Goal: Task Accomplishment & Management: Manage account settings

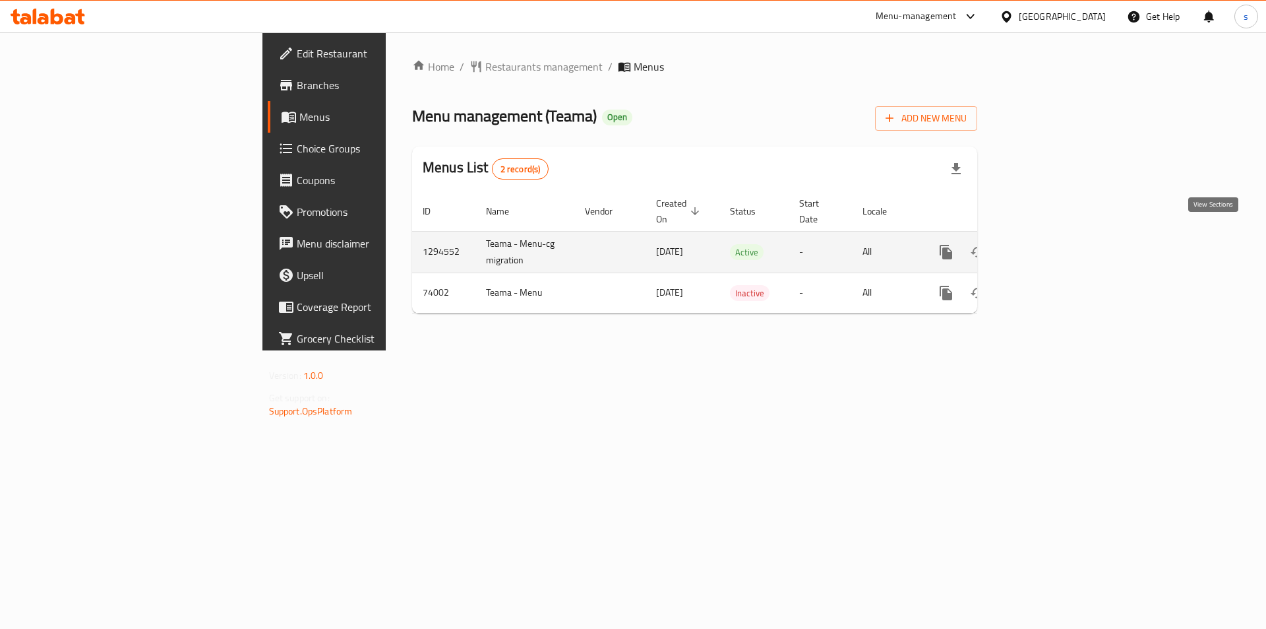
click at [1049, 244] on icon "enhanced table" at bounding box center [1042, 252] width 16 height 16
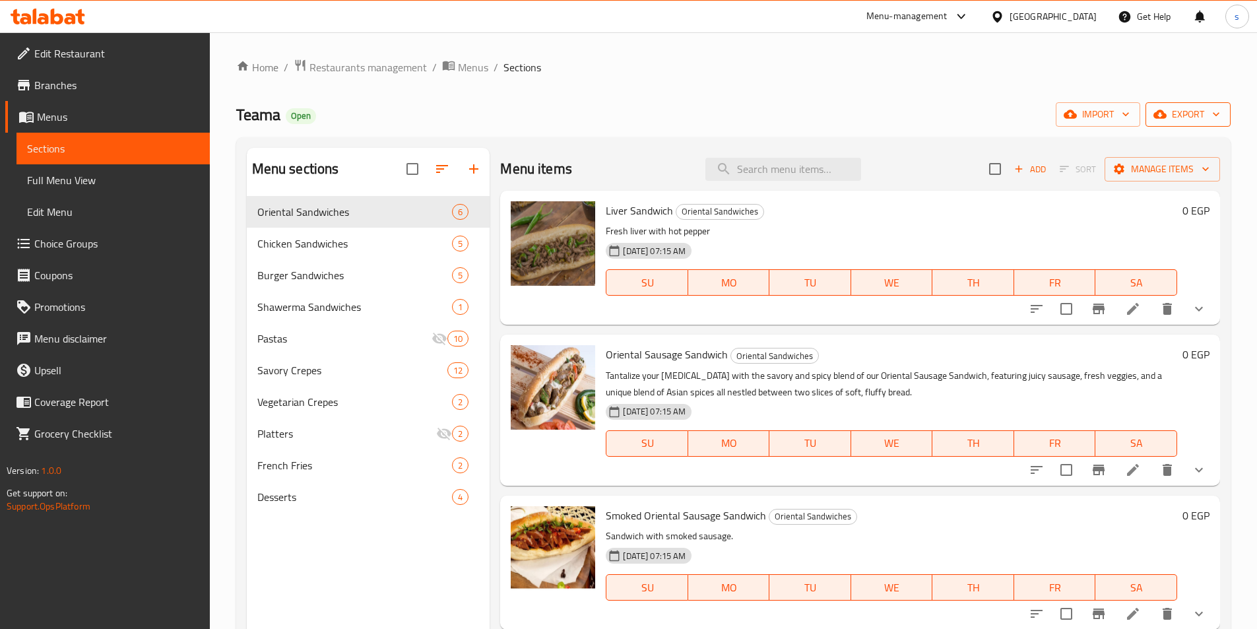
click at [1185, 119] on span "export" at bounding box center [1188, 114] width 64 height 16
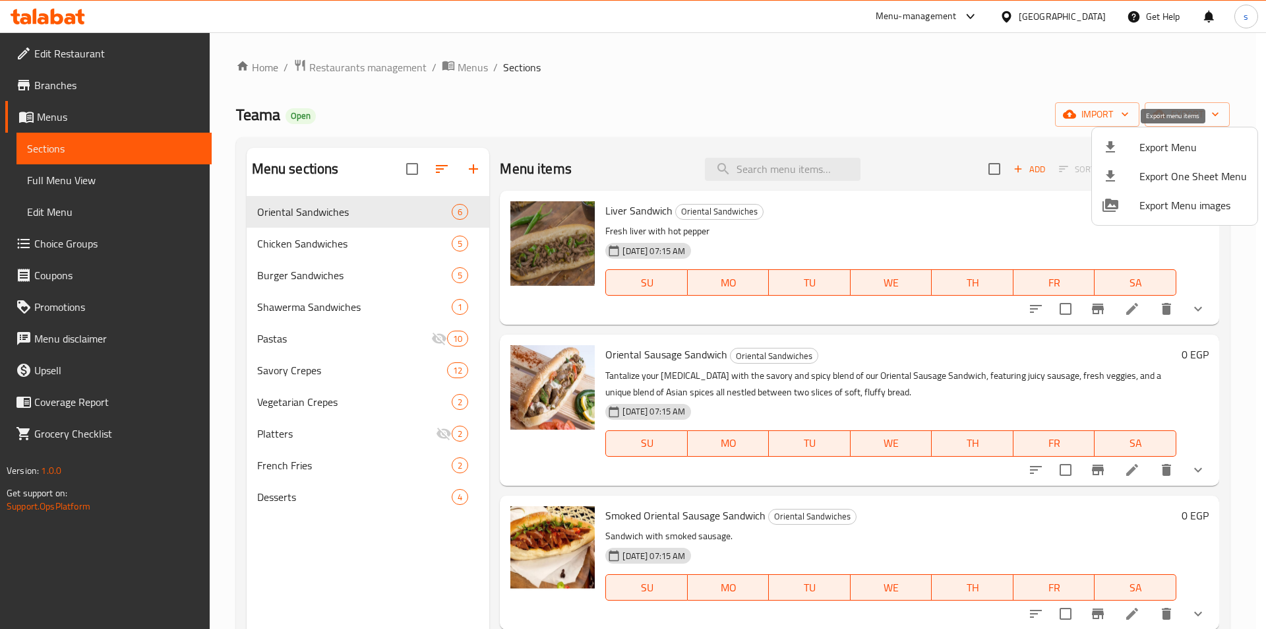
click at [1148, 145] on span "Export Menu" at bounding box center [1194, 147] width 108 height 16
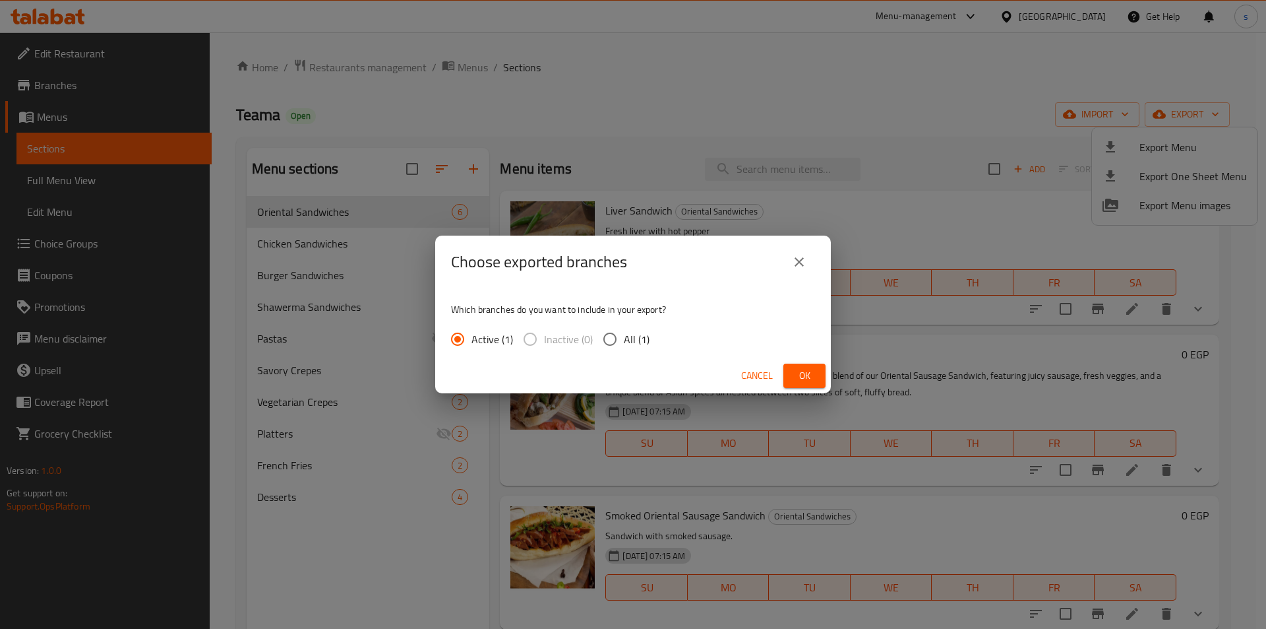
click at [615, 333] on input "All (1)" at bounding box center [610, 339] width 28 height 28
radio input "true"
click at [806, 378] on span "Ok" at bounding box center [804, 375] width 21 height 16
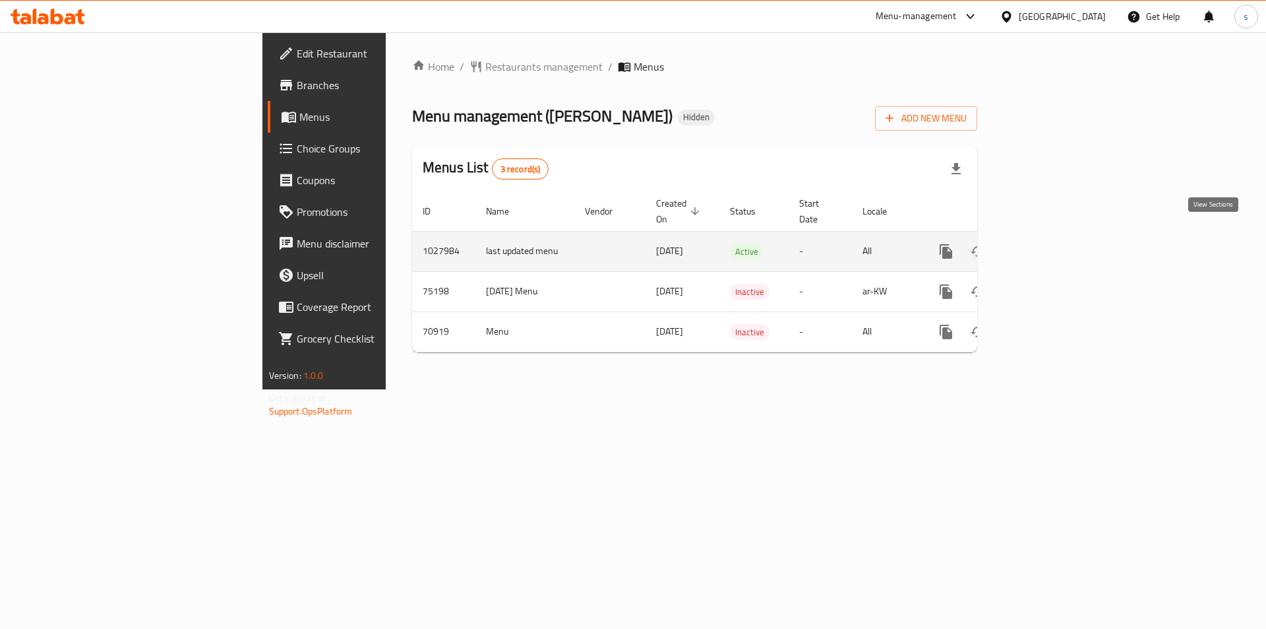
click at [1049, 243] on icon "enhanced table" at bounding box center [1042, 251] width 16 height 16
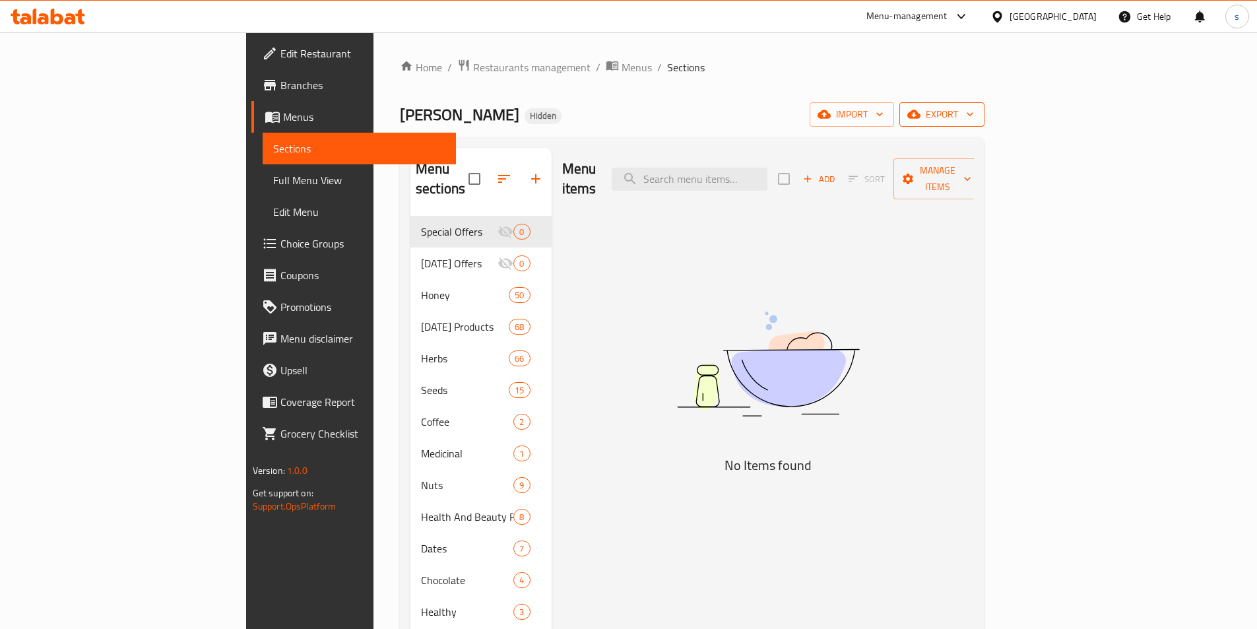
click at [974, 121] on span "export" at bounding box center [942, 114] width 64 height 16
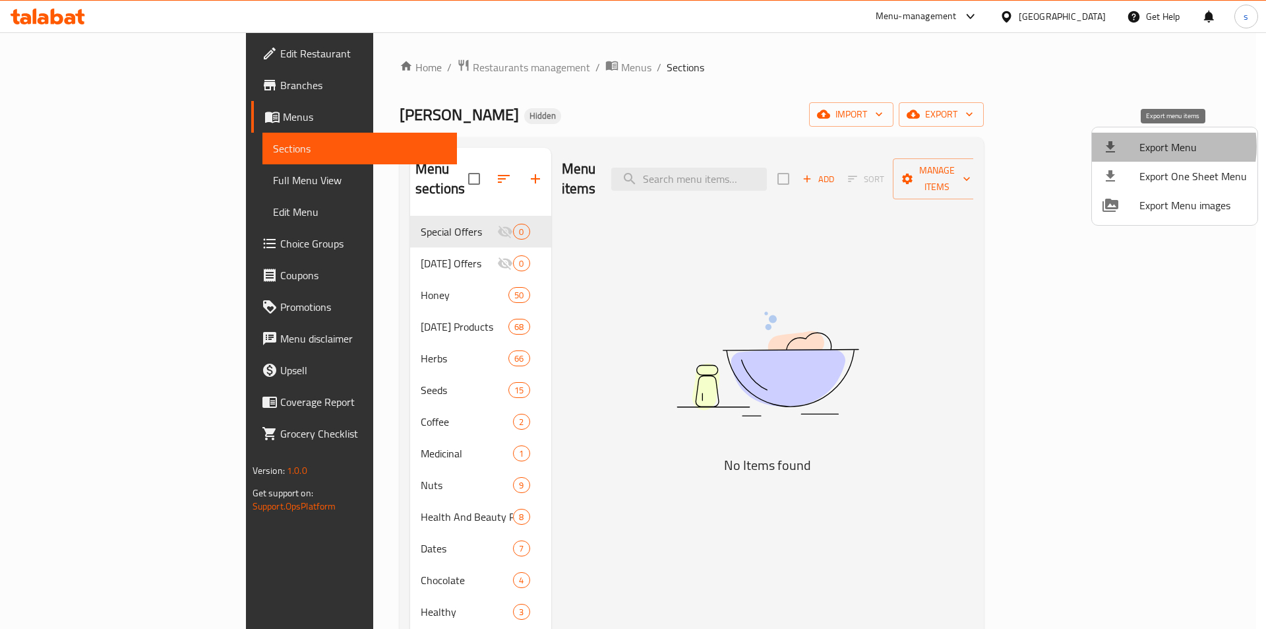
click at [1157, 146] on span "Export Menu" at bounding box center [1194, 147] width 108 height 16
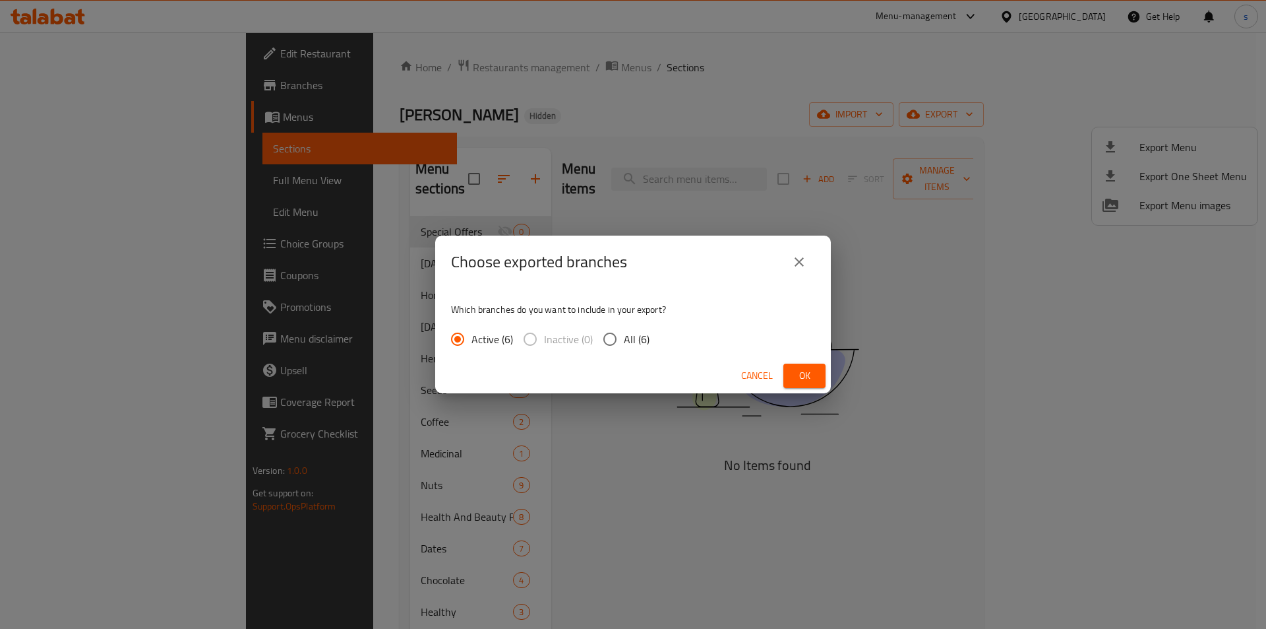
click at [591, 341] on span "Inactive (0)" at bounding box center [568, 339] width 49 height 16
click at [606, 334] on input "All (6)" at bounding box center [610, 339] width 28 height 28
radio input "true"
click at [807, 374] on span "Ok" at bounding box center [804, 375] width 21 height 16
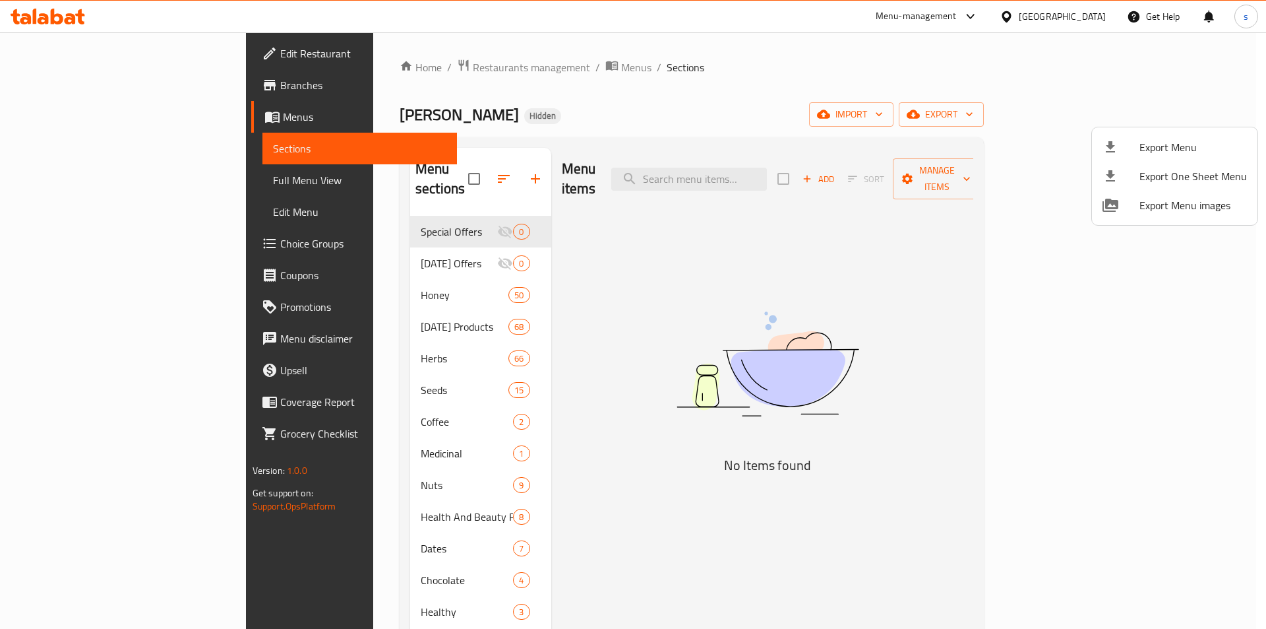
click at [58, 78] on div at bounding box center [633, 314] width 1266 height 629
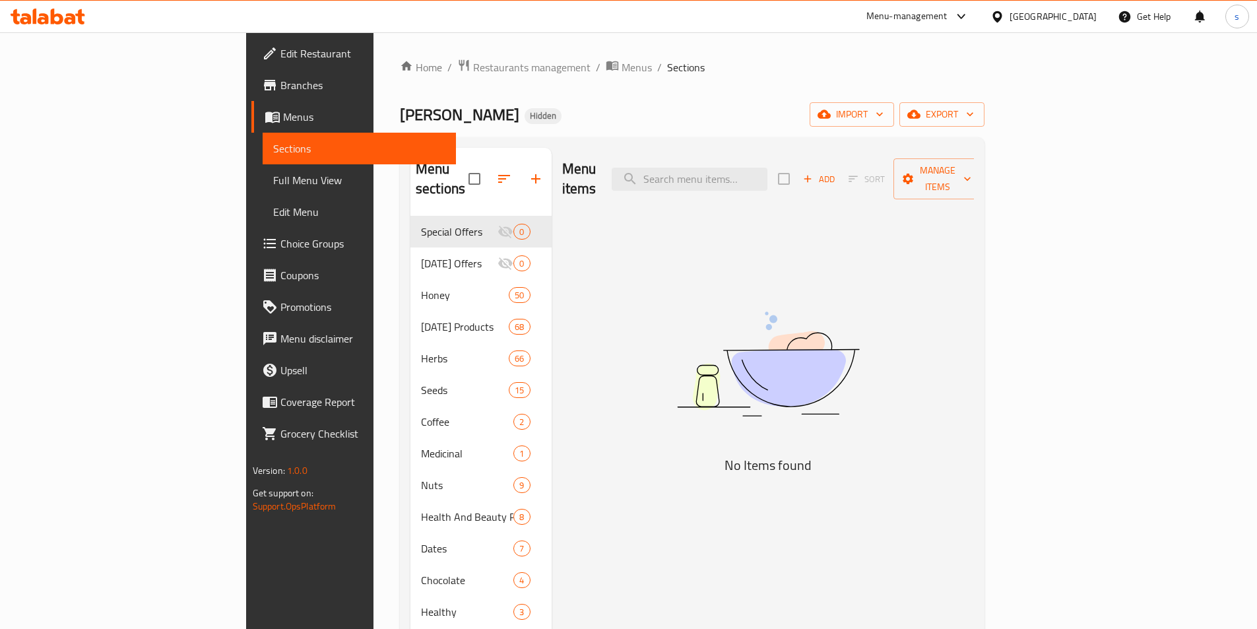
click at [280, 86] on span "Branches" at bounding box center [362, 85] width 165 height 16
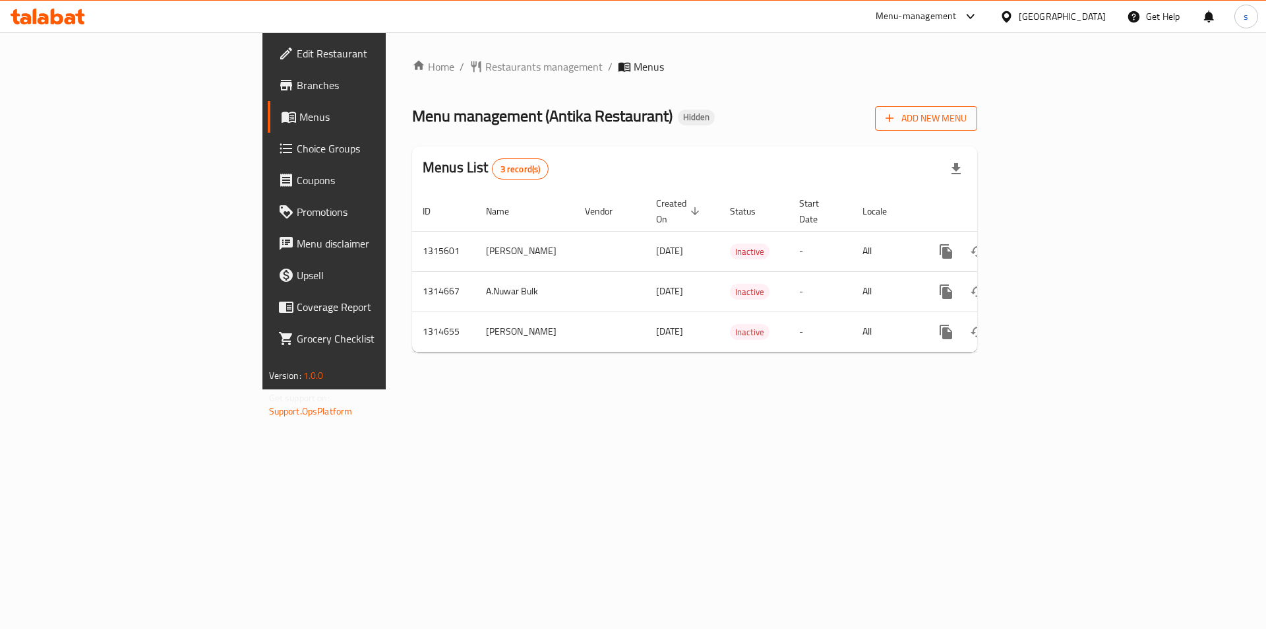
click at [967, 117] on span "Add New Menu" at bounding box center [926, 118] width 81 height 16
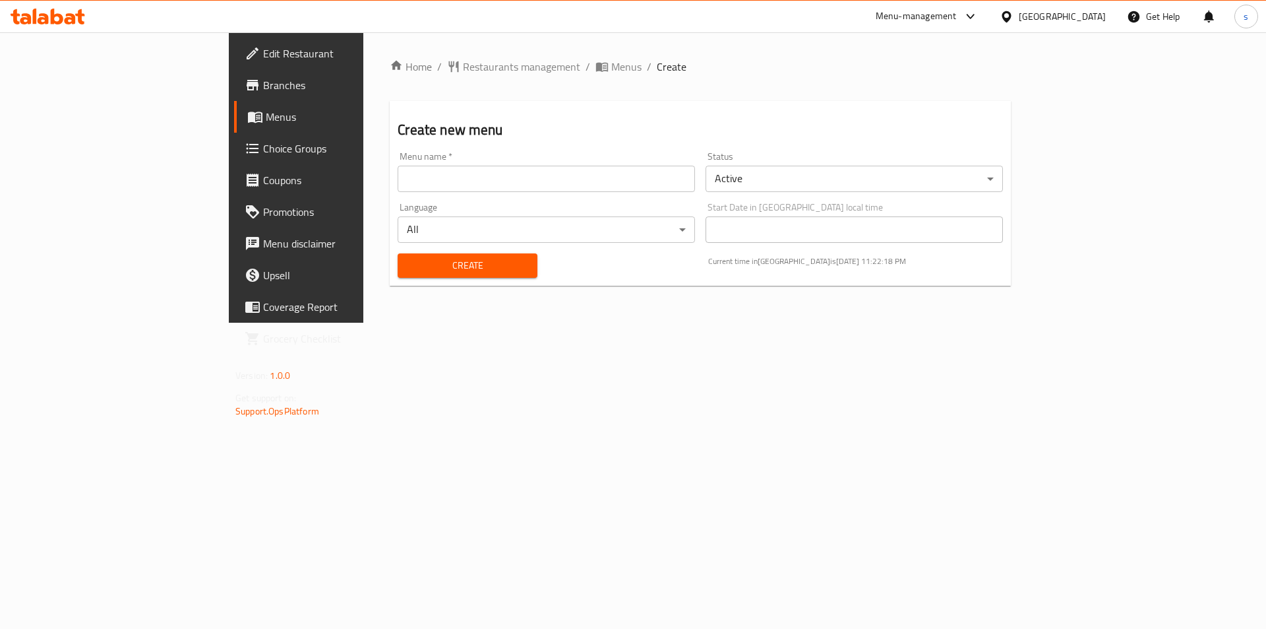
click at [398, 175] on input "text" at bounding box center [546, 179] width 297 height 26
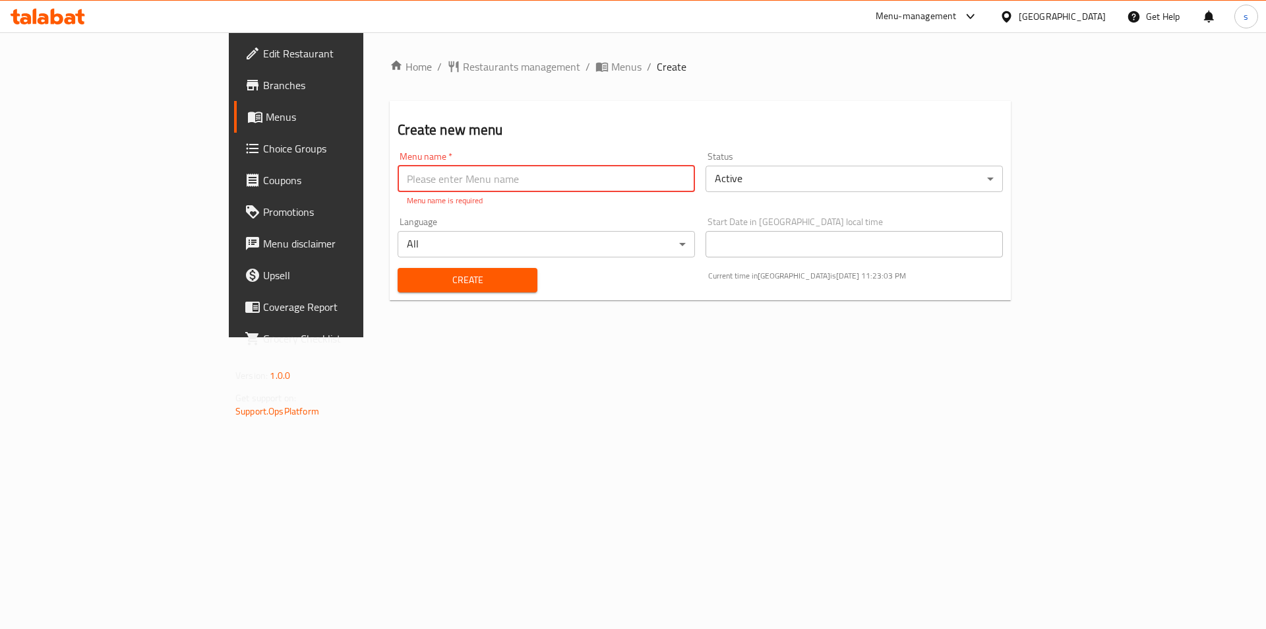
click at [454, 337] on div "Home / Restaurants management / Menus / Create Create new menu Menu name   * Me…" at bounding box center [700, 184] width 674 height 305
click at [398, 183] on input "text" at bounding box center [546, 179] width 297 height 26
click at [464, 337] on div "Home / Restaurants management / Menus / Create Create new menu Menu name   * Me…" at bounding box center [700, 184] width 674 height 305
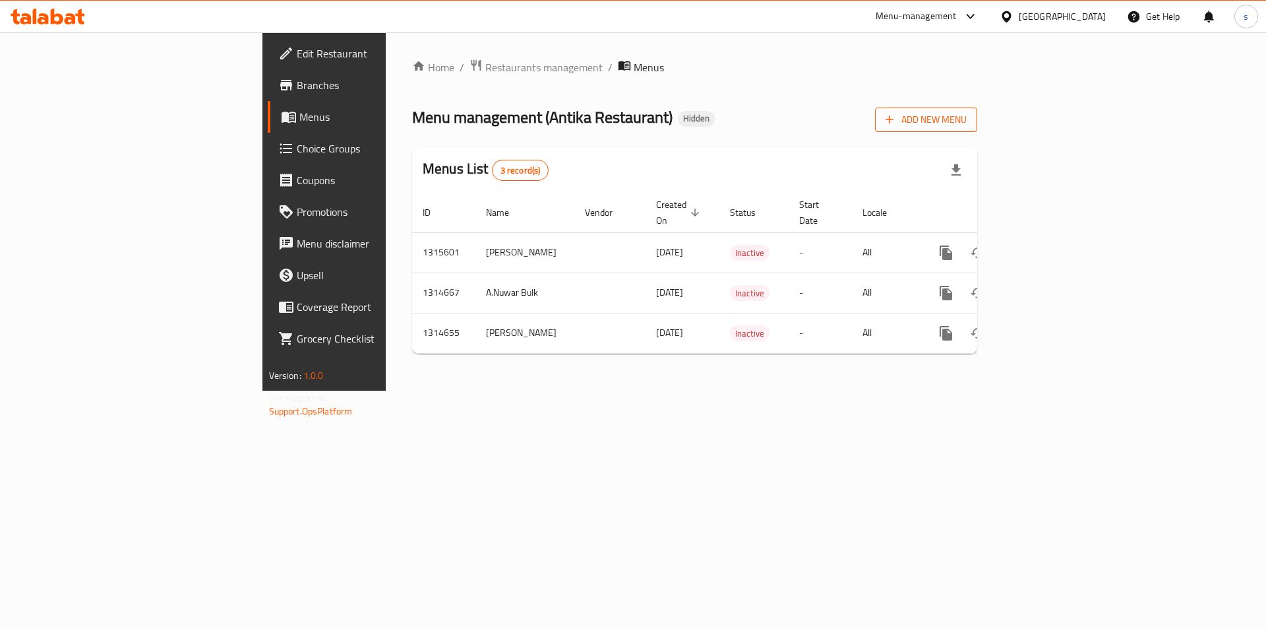
click at [967, 119] on span "Add New Menu" at bounding box center [926, 119] width 81 height 16
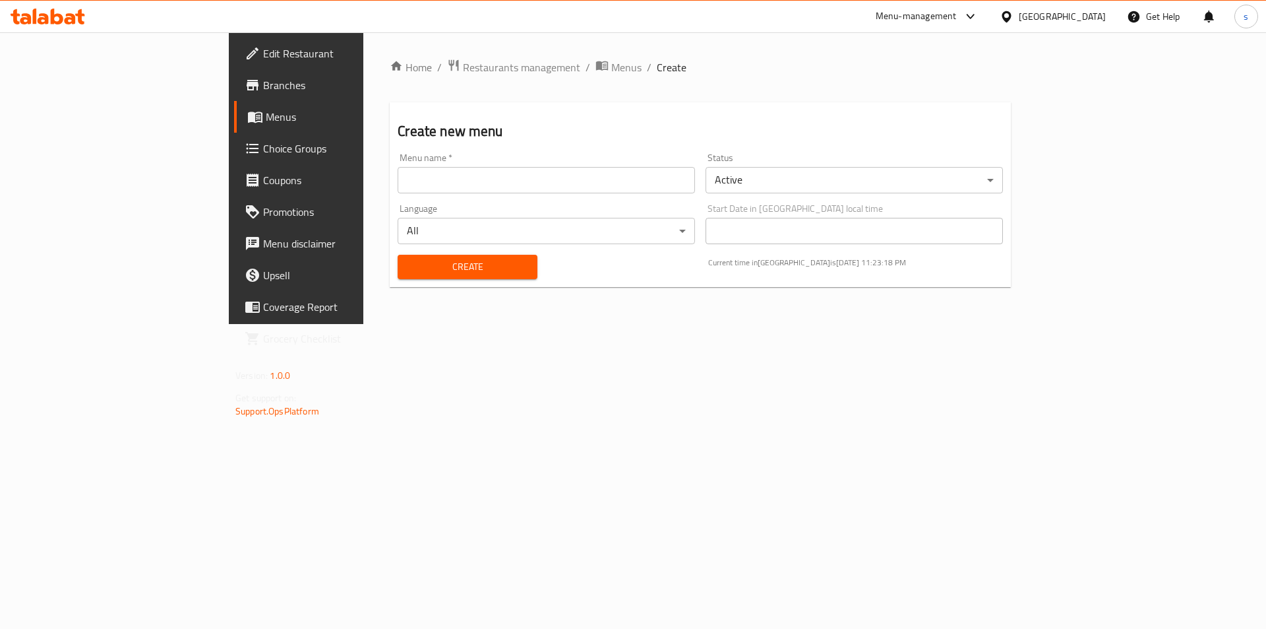
click at [398, 181] on input "text" at bounding box center [546, 180] width 297 height 26
type input "samer"
click at [797, 185] on body "​ Menu-management [GEOGRAPHIC_DATA] Get Help s Edit Restaurant Branches Menus C…" at bounding box center [633, 330] width 1266 height 596
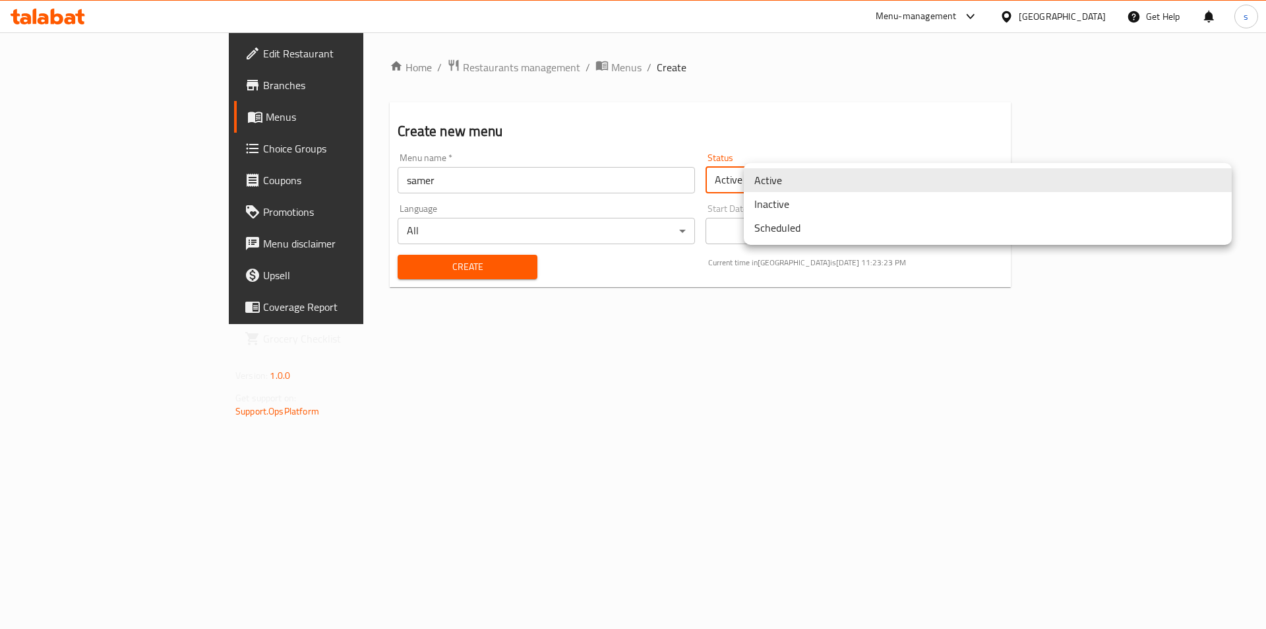
click at [770, 208] on li "Inactive" at bounding box center [988, 204] width 488 height 24
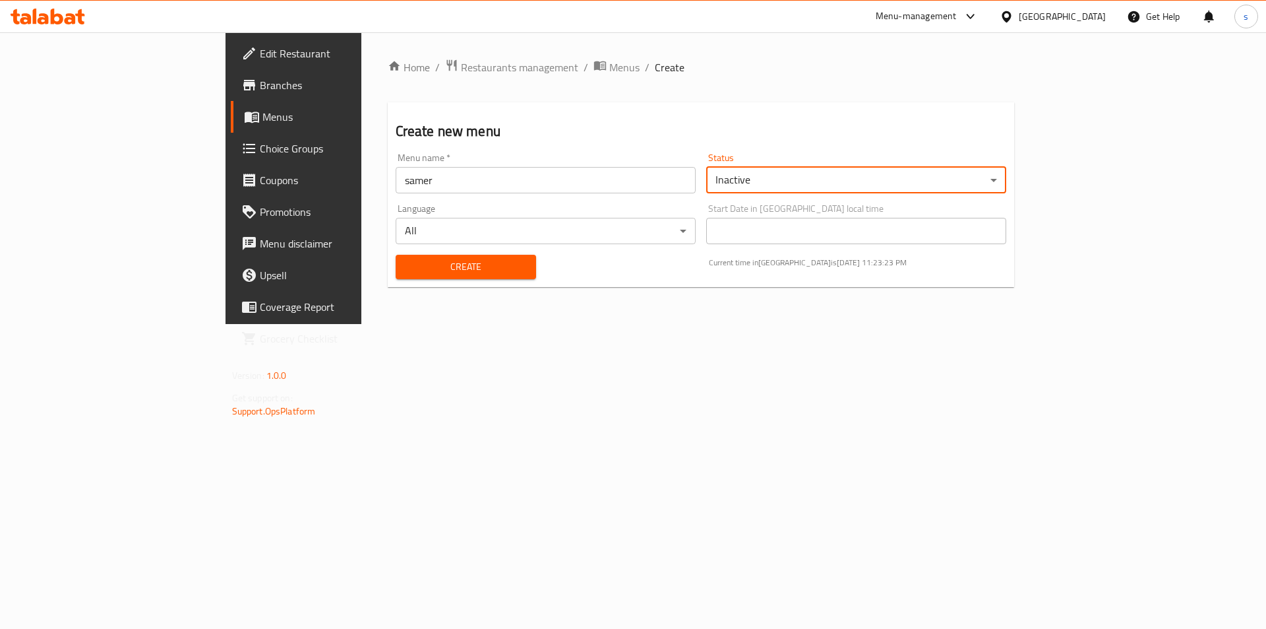
click at [700, 324] on div "Home / Restaurants management / Menus / Create Create new menu Menu name   * [P…" at bounding box center [701, 178] width 680 height 292
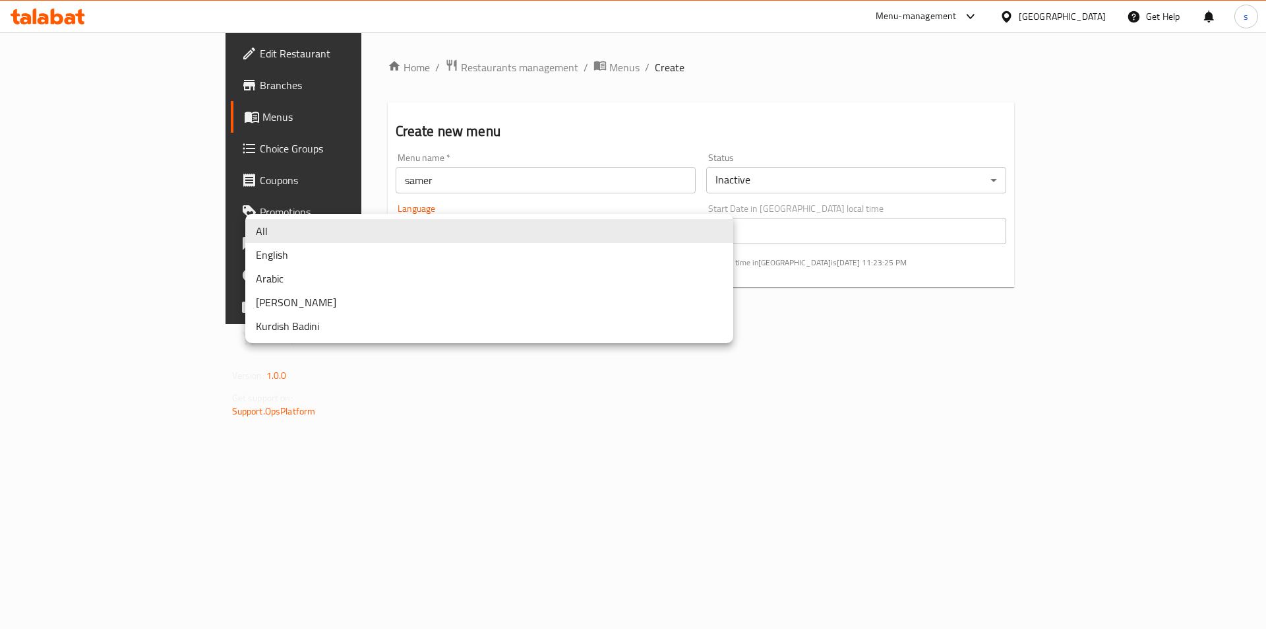
click at [625, 237] on body "​ Menu-management [GEOGRAPHIC_DATA] Get Help s Edit Restaurant Branches Menus C…" at bounding box center [633, 330] width 1266 height 596
click at [625, 237] on li "All" at bounding box center [489, 231] width 488 height 24
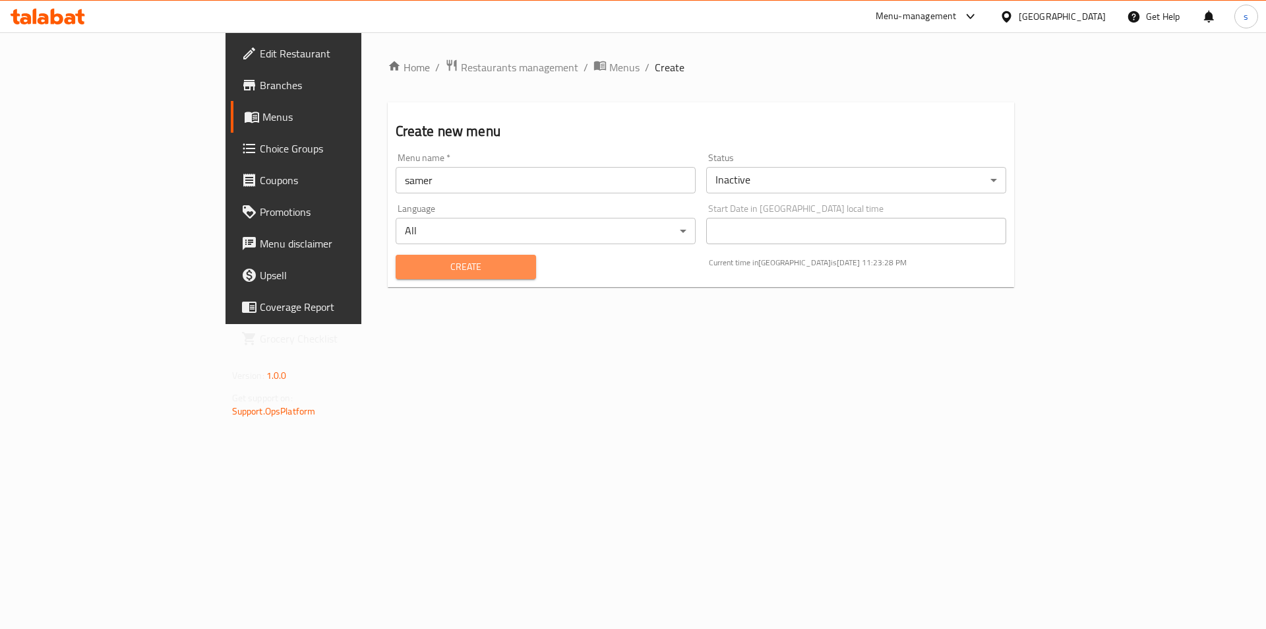
click at [406, 268] on span "Create" at bounding box center [466, 267] width 120 height 16
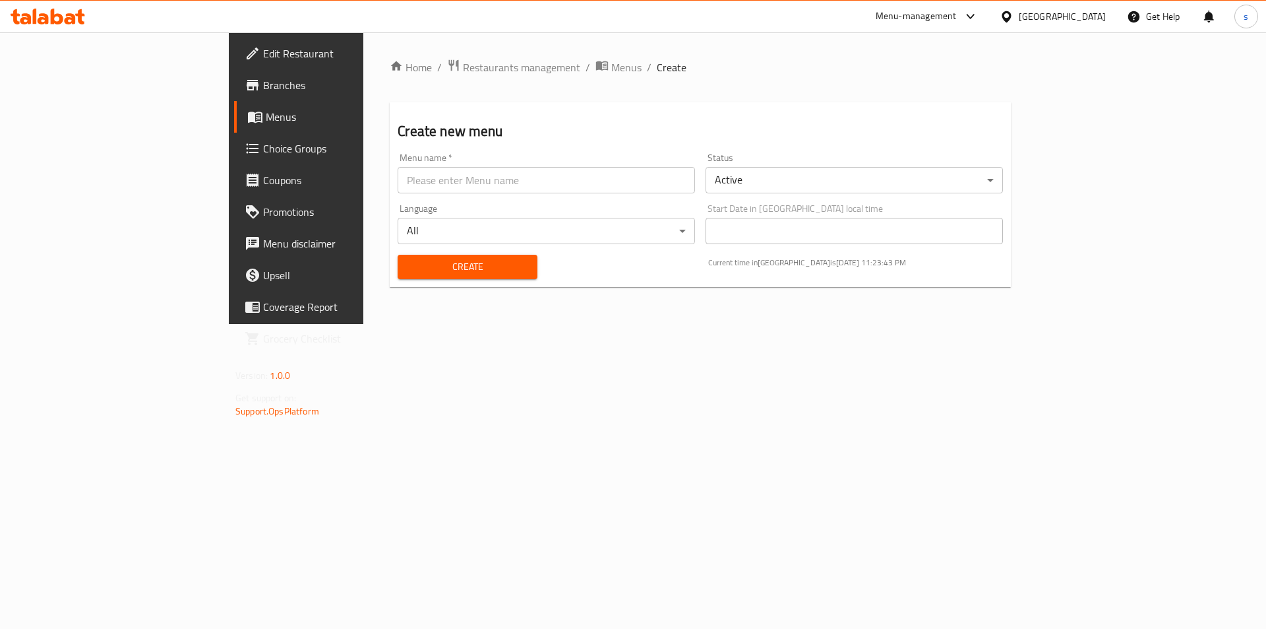
click at [266, 111] on span "Menus" at bounding box center [348, 117] width 164 height 16
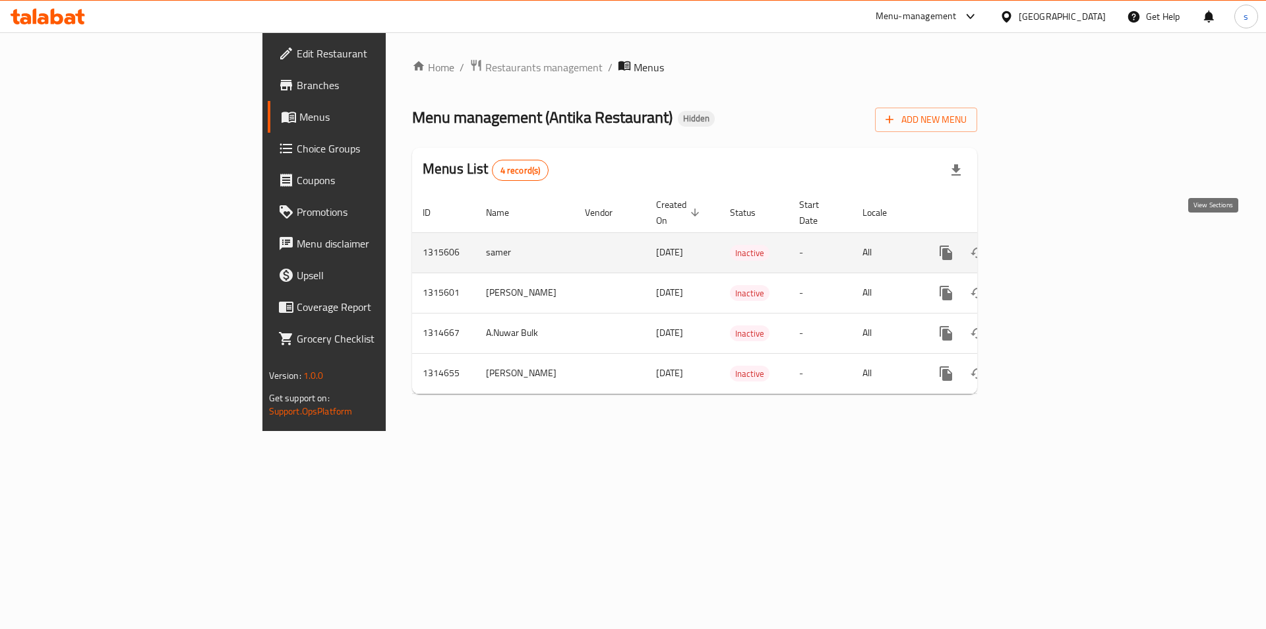
click at [1047, 247] on icon "enhanced table" at bounding box center [1042, 253] width 12 height 12
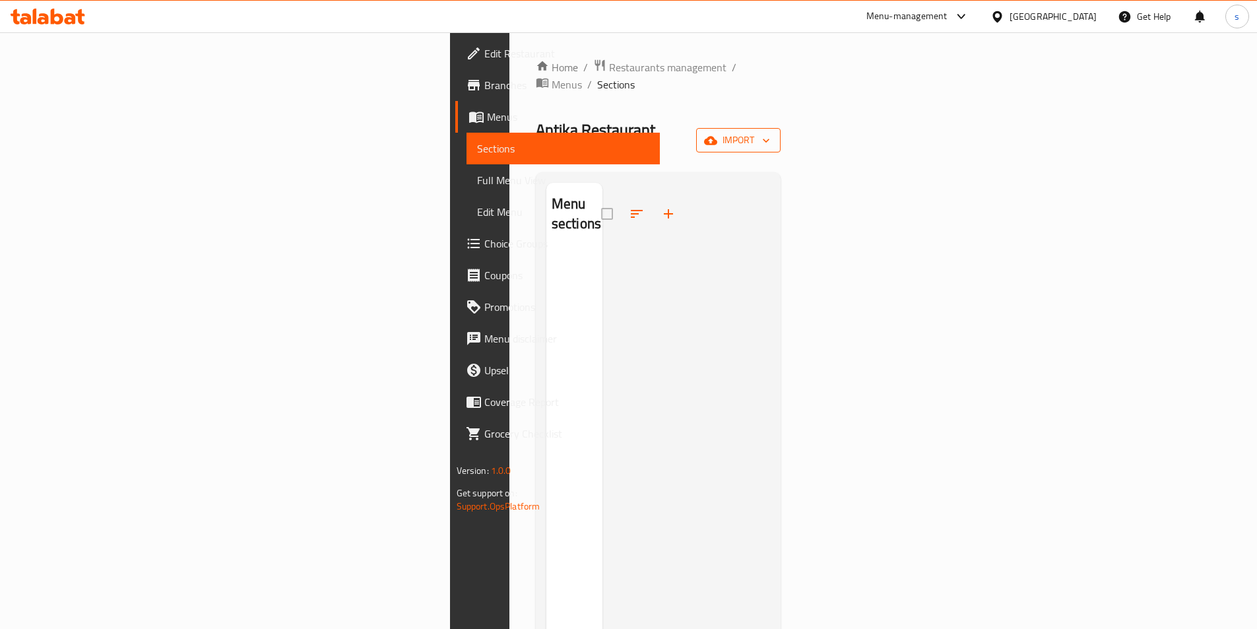
click at [770, 132] on span "import" at bounding box center [737, 140] width 63 height 16
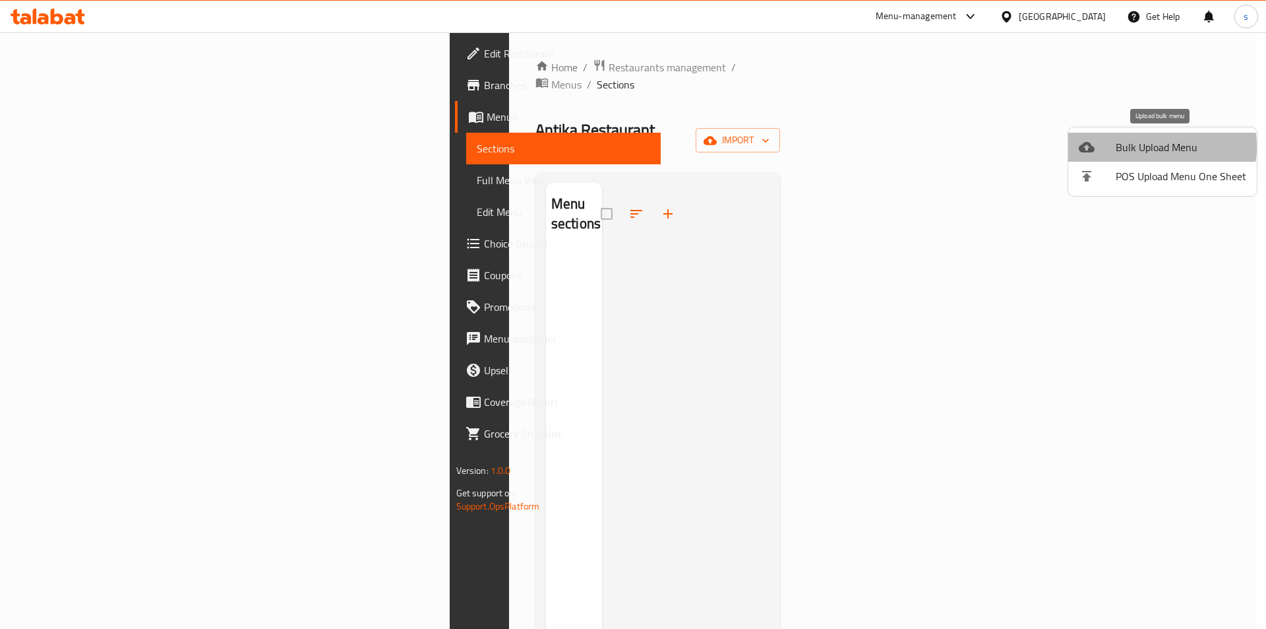
click at [1152, 146] on span "Bulk Upload Menu" at bounding box center [1181, 147] width 131 height 16
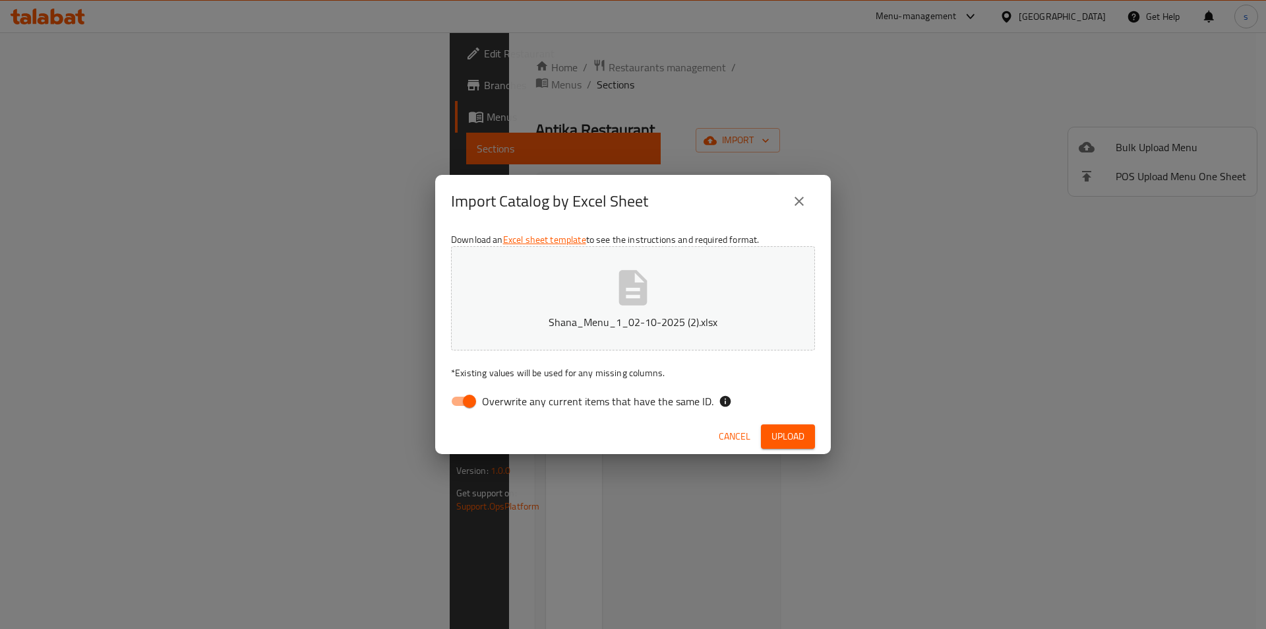
click at [790, 435] on span "Upload" at bounding box center [788, 436] width 33 height 16
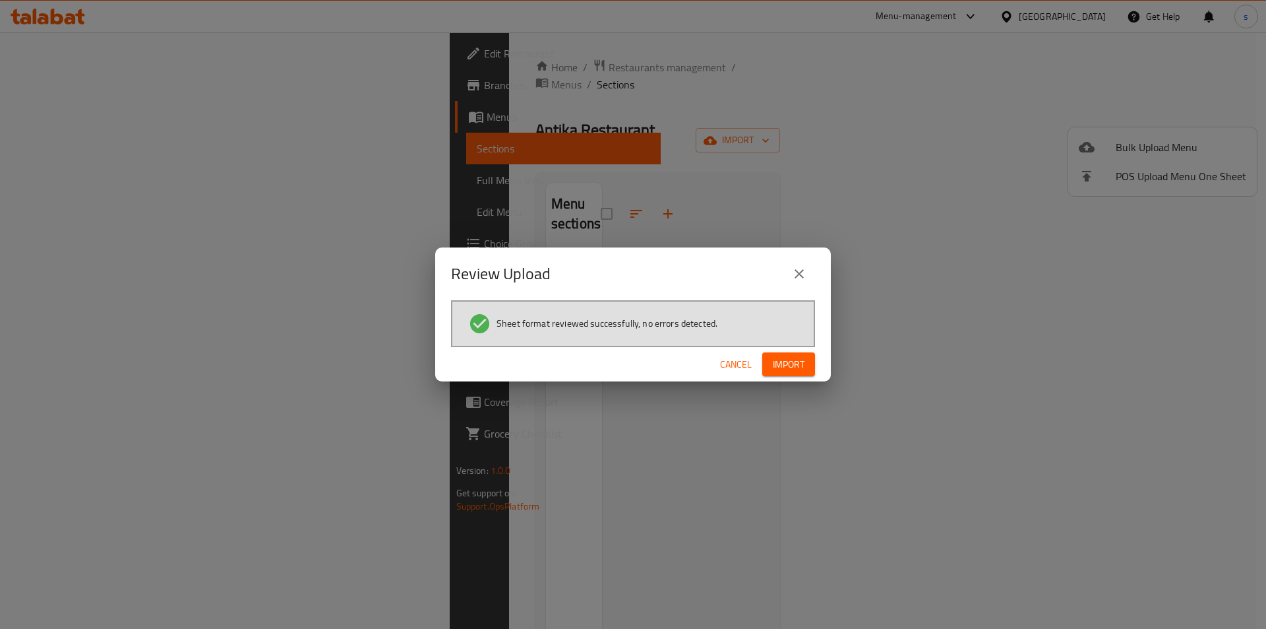
click at [951, 280] on div "Review Upload Sheet format reviewed successfully, no errors detected. Cancel Im…" at bounding box center [633, 314] width 1266 height 629
click at [797, 364] on span "Import" at bounding box center [789, 364] width 32 height 16
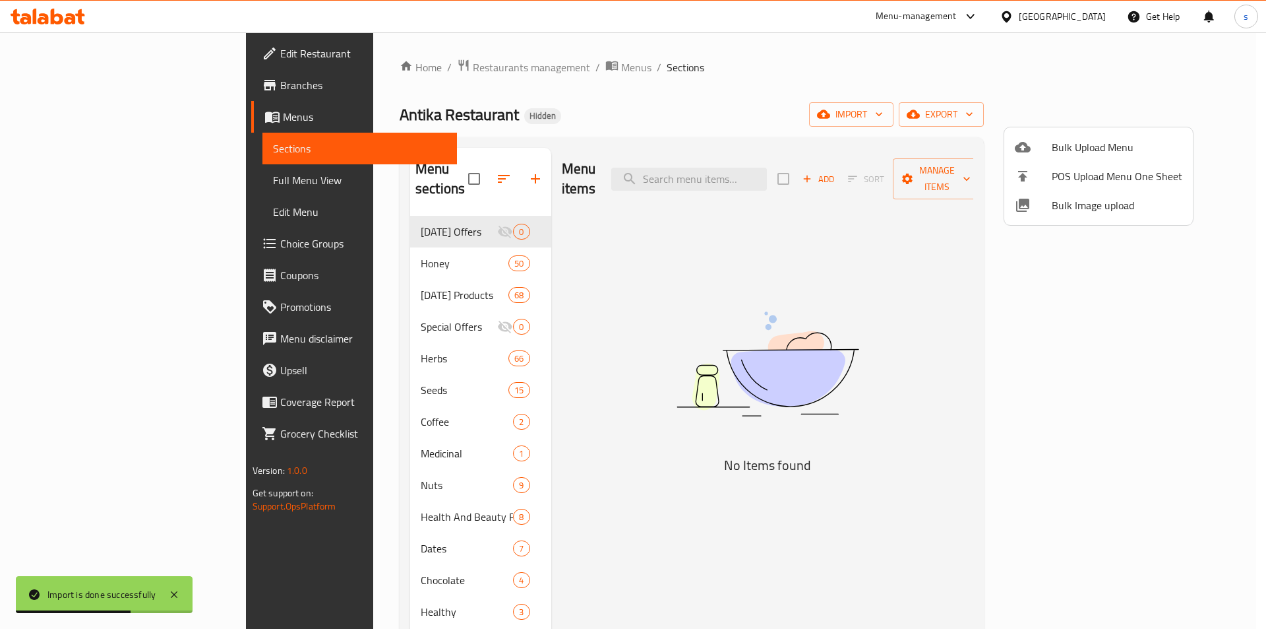
click at [63, 181] on div at bounding box center [633, 314] width 1266 height 629
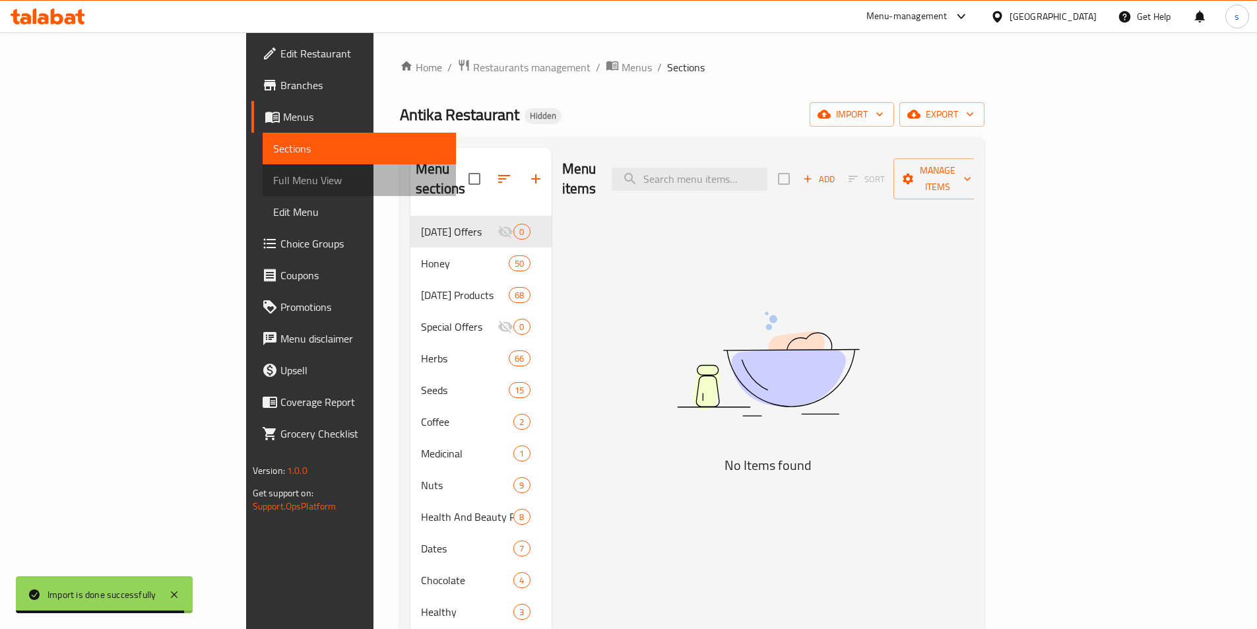
click at [273, 181] on span "Full Menu View" at bounding box center [359, 180] width 172 height 16
click at [273, 177] on span "Full Menu View" at bounding box center [359, 180] width 172 height 16
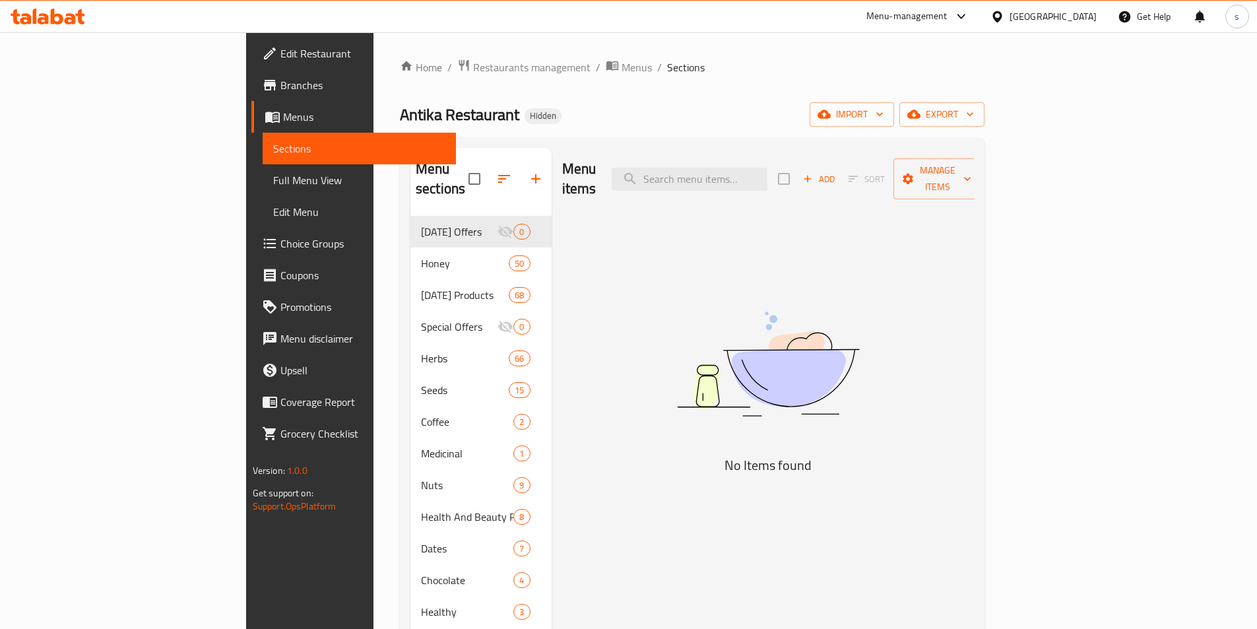
click at [280, 78] on span "Branches" at bounding box center [362, 85] width 165 height 16
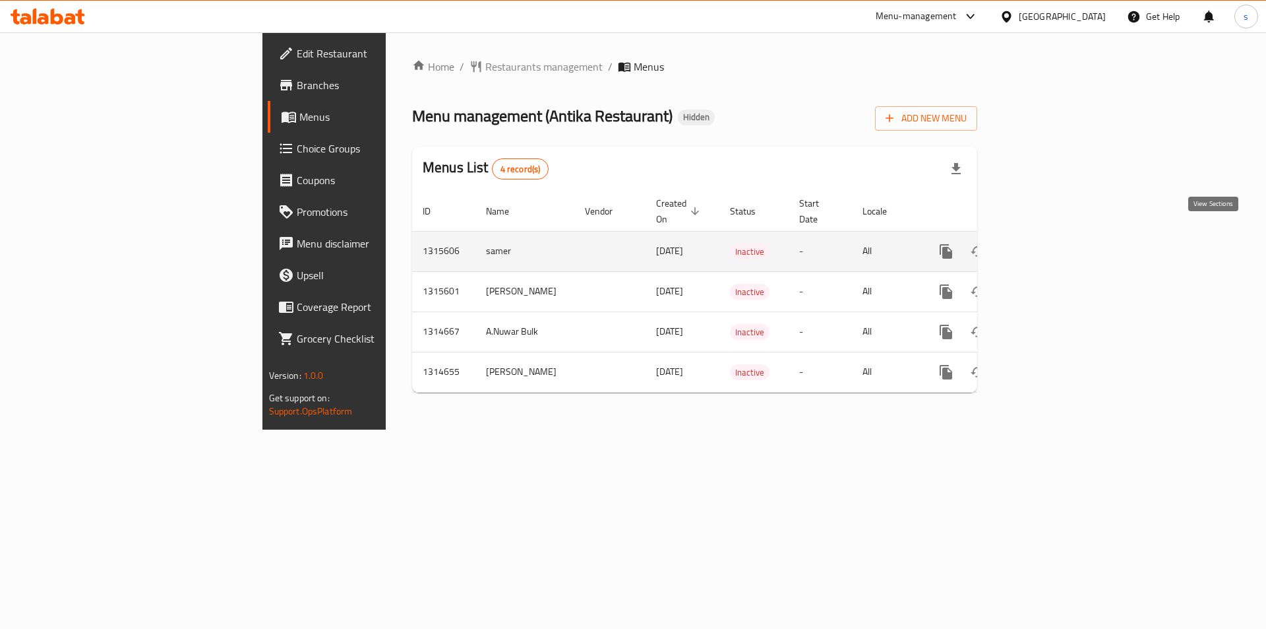
click at [1049, 243] on icon "enhanced table" at bounding box center [1042, 251] width 16 height 16
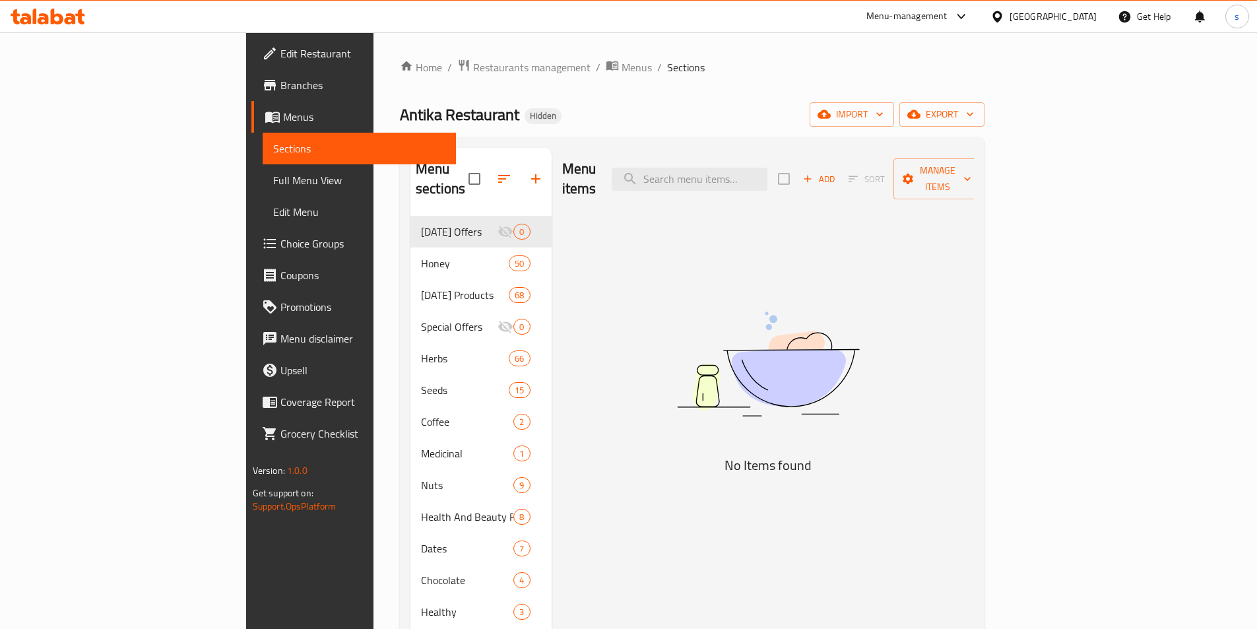
click at [273, 174] on span "Full Menu View" at bounding box center [359, 180] width 172 height 16
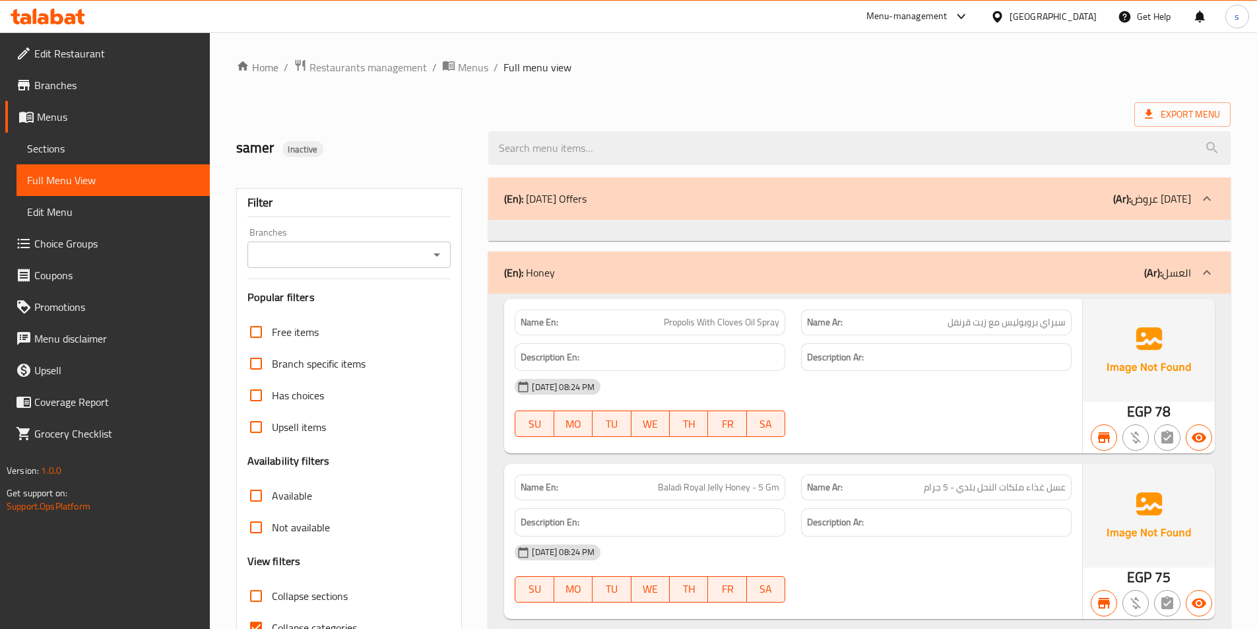
click at [53, 115] on span "Menus" at bounding box center [118, 117] width 162 height 16
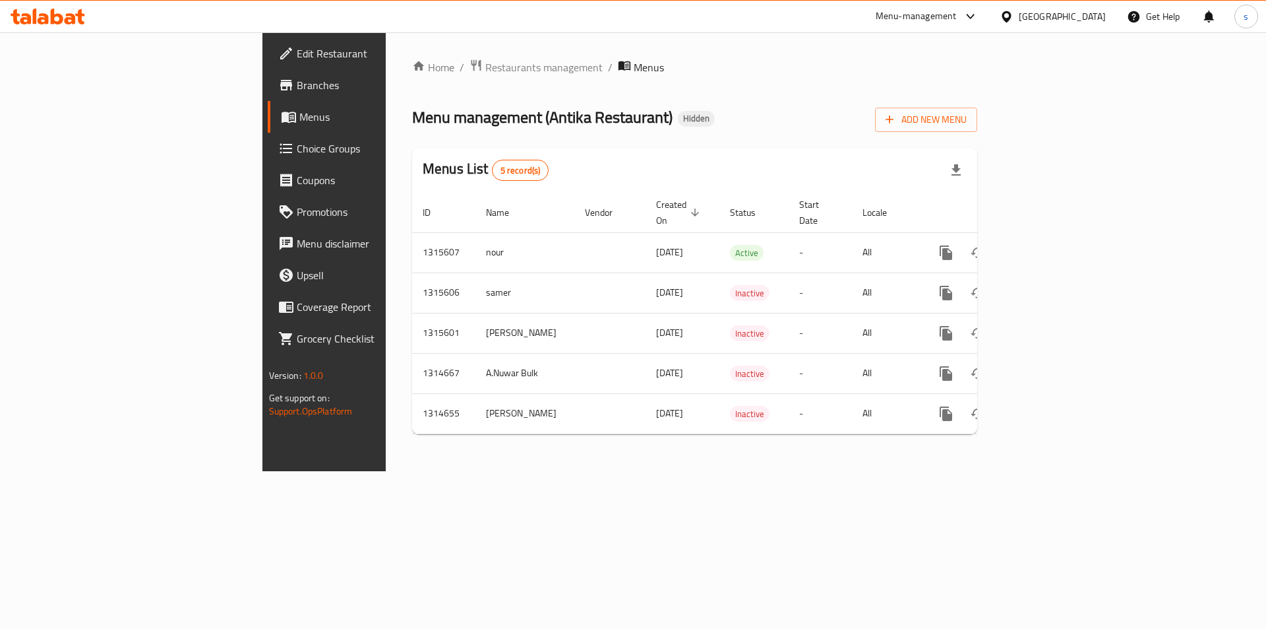
click at [297, 53] on span "Edit Restaurant" at bounding box center [380, 54] width 167 height 16
